Goal: Obtain resource: Download file/media

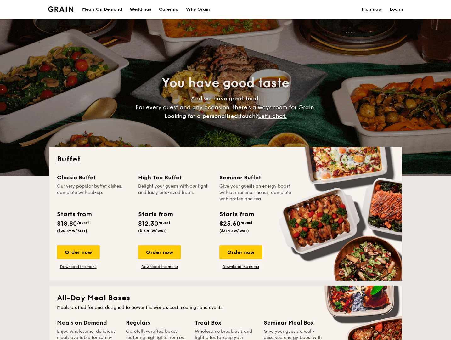
select select
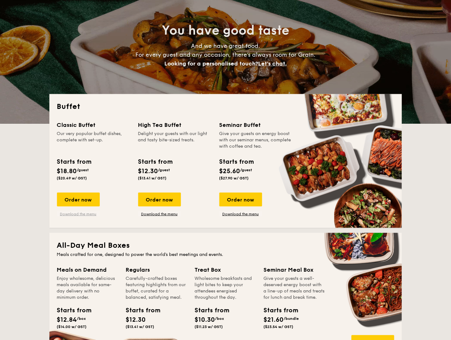
click at [66, 217] on link "Download the menu" at bounding box center [78, 213] width 43 height 5
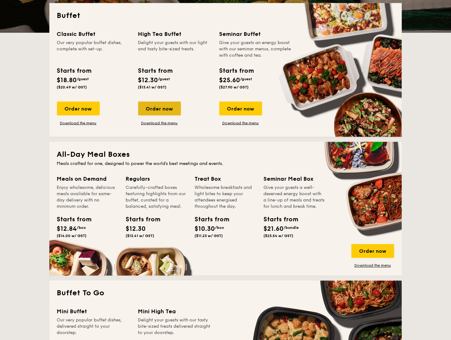
scroll to position [134, 0]
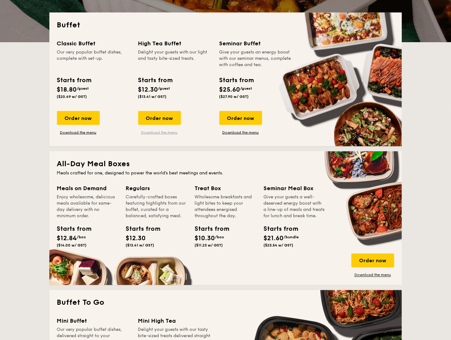
click at [160, 135] on link "Download the menu" at bounding box center [159, 132] width 43 height 5
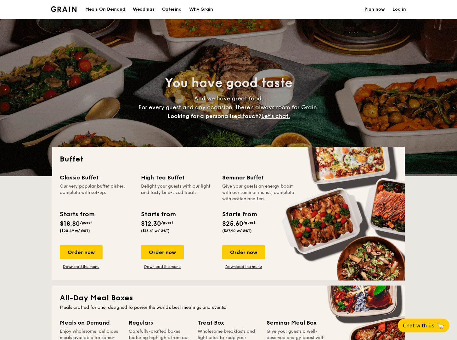
select select
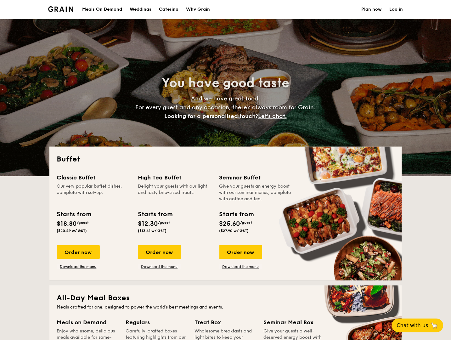
click at [159, 8] on h1 "Catering" at bounding box center [169, 9] width 20 height 19
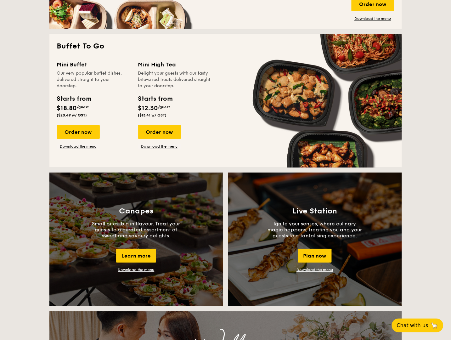
scroll to position [487, 0]
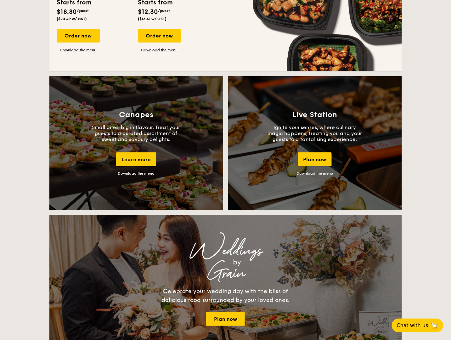
click at [131, 176] on link "Download the menu" at bounding box center [136, 173] width 37 height 4
